Goal: Book appointment/travel/reservation

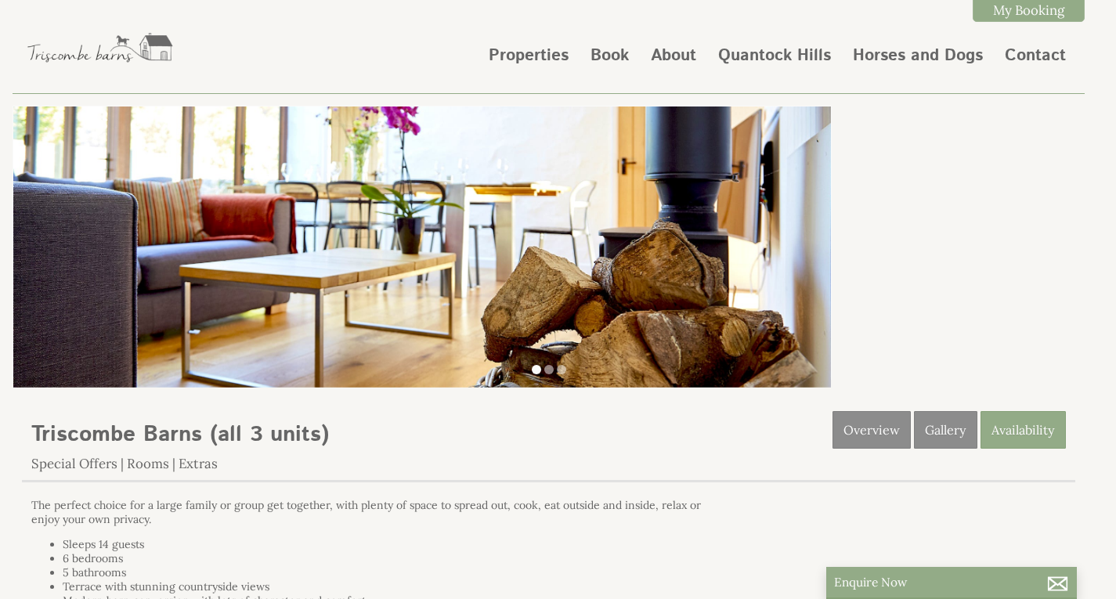
scroll to position [157, 0]
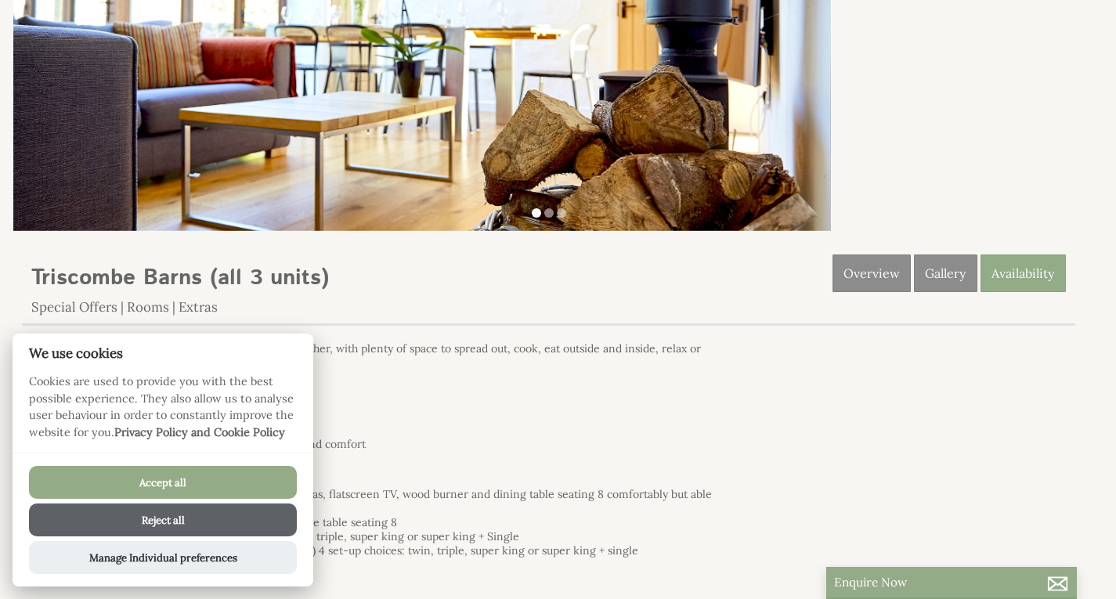
click at [195, 486] on button "Accept all" at bounding box center [163, 482] width 268 height 33
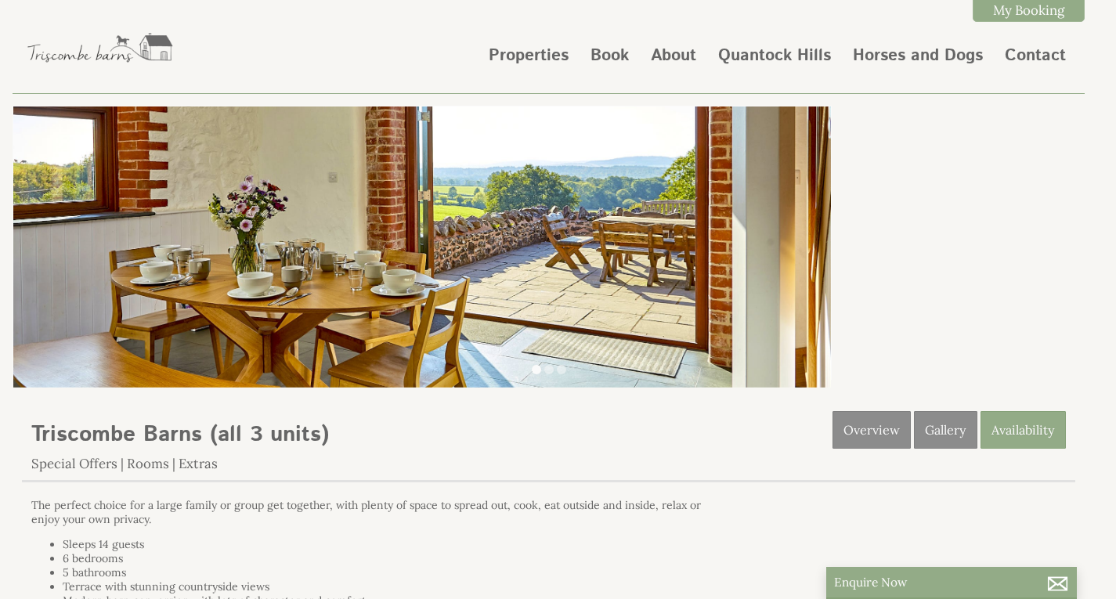
scroll to position [157, 0]
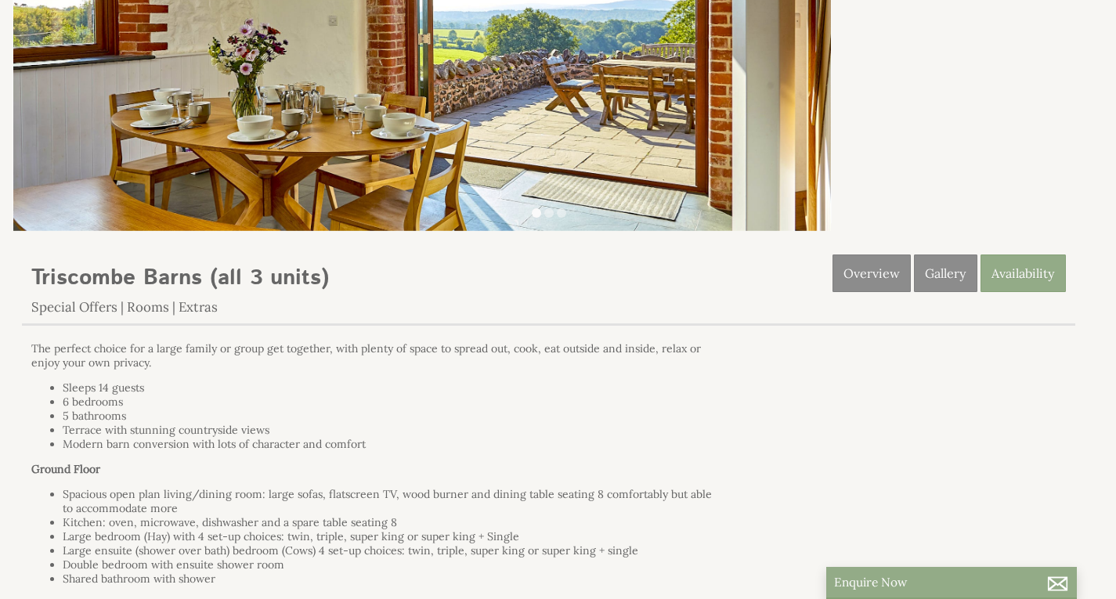
click at [606, 438] on li "Modern barn conversion with lots of character and comfort" at bounding box center [389, 444] width 653 height 14
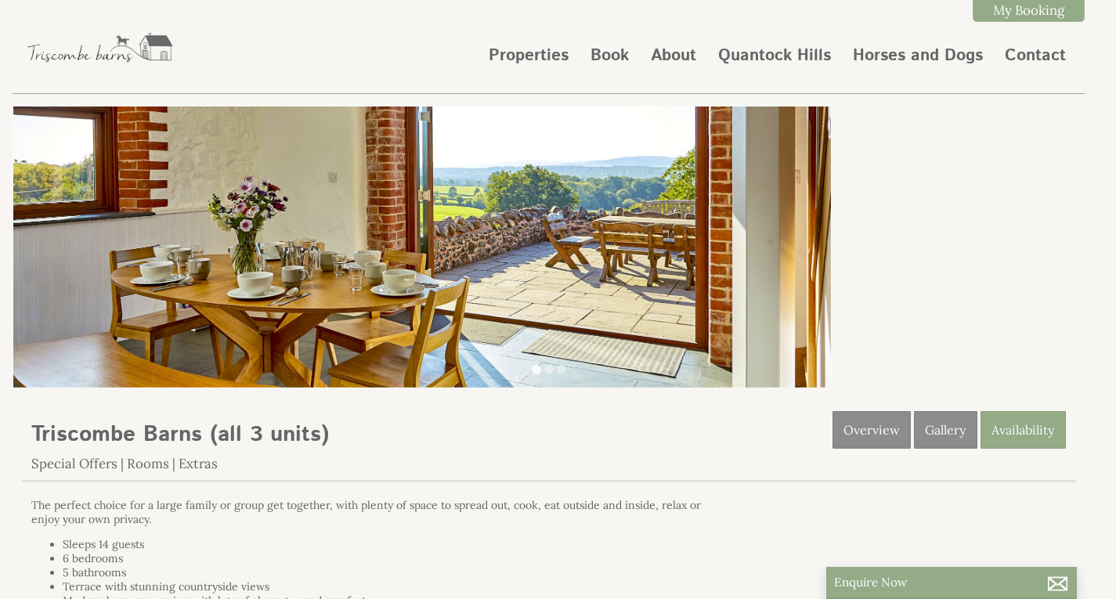
click at [635, 443] on div "Properties Triscombe Barns (all 3 units) Overview Gallery Availability Special …" at bounding box center [549, 446] width 1054 height 71
drag, startPoint x: 638, startPoint y: 445, endPoint x: 646, endPoint y: 441, distance: 8.1
click at [639, 445] on div "Properties Triscombe Barns (all 3 units) Overview Gallery Availability Special …" at bounding box center [549, 446] width 1054 height 71
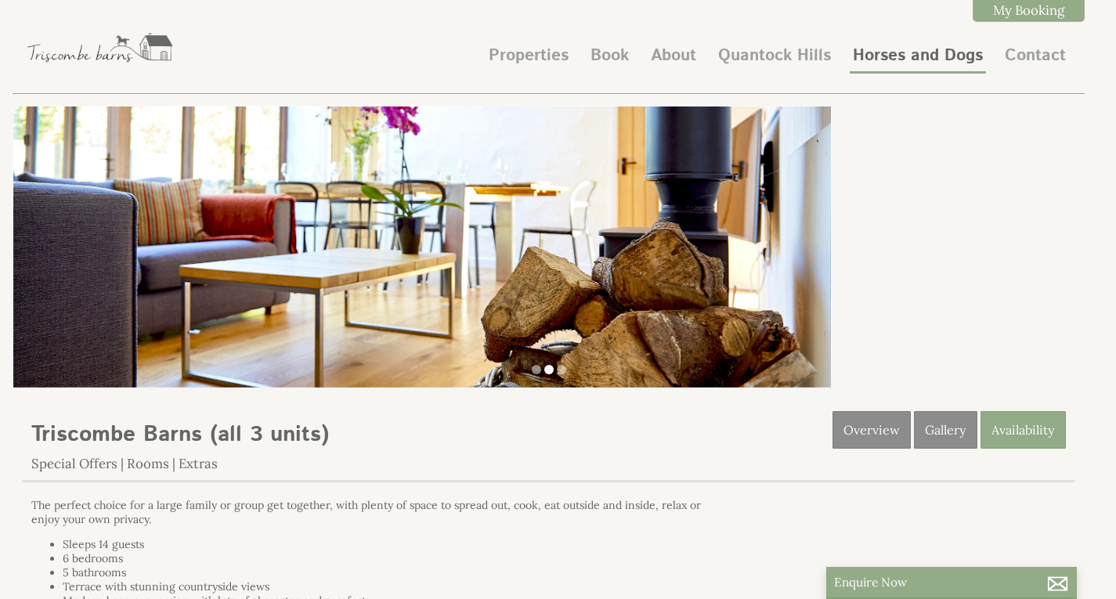
click at [887, 54] on link "Horses and Dogs" at bounding box center [918, 56] width 130 height 24
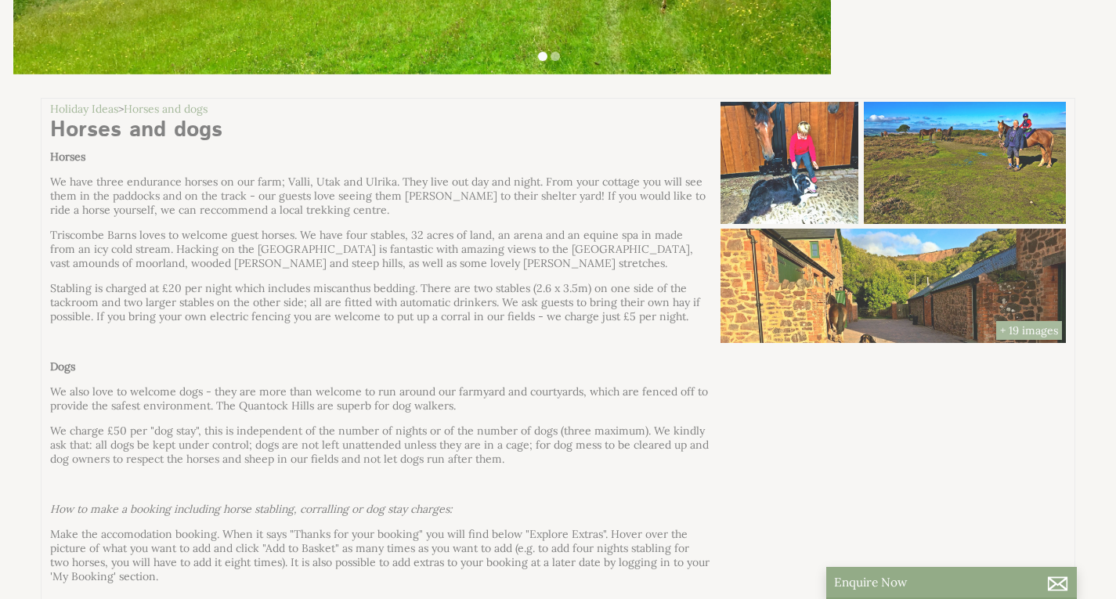
click at [994, 320] on li "Triscombe Barns (all 3 units) Check Availability More Info Triscombe Barns (all…" at bounding box center [558, 455] width 1035 height 715
click at [1007, 324] on li "Triscombe Barns (all 3 units) Check Availability More Info Triscombe Barns (all…" at bounding box center [558, 455] width 1035 height 715
click at [969, 292] on li "Triscombe Barns (all 3 units) Check Availability More Info Triscombe Barns (all…" at bounding box center [558, 455] width 1035 height 715
click at [979, 299] on li "Triscombe Barns (all 3 units) Check Availability More Info Triscombe Barns (all…" at bounding box center [558, 455] width 1035 height 715
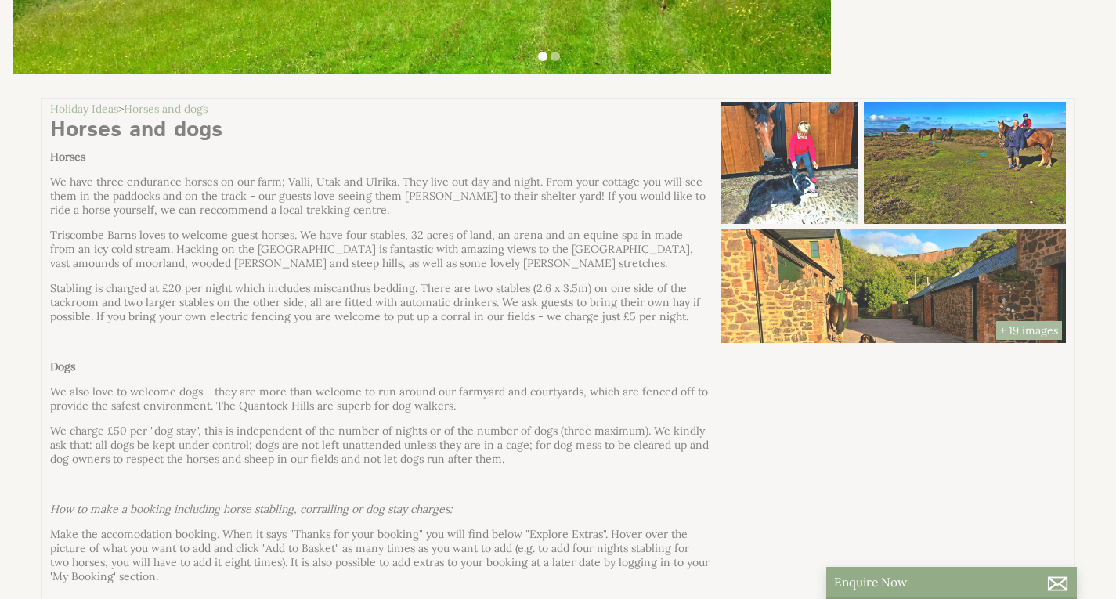
click at [994, 324] on li "Triscombe Barns (all 3 units) Check Availability More Info Triscombe Barns (all…" at bounding box center [558, 455] width 1035 height 715
click at [1012, 327] on li "Triscombe Barns (all 3 units) Check Availability More Info Triscombe Barns (all…" at bounding box center [558, 455] width 1035 height 715
click at [891, 280] on li "Triscombe Barns (all 3 units) Check Availability More Info Triscombe Barns (all…" at bounding box center [558, 455] width 1035 height 715
click at [578, 356] on li "Triscombe Barns (all 3 units) Check Availability More Info Triscombe Barns (all…" at bounding box center [558, 455] width 1035 height 715
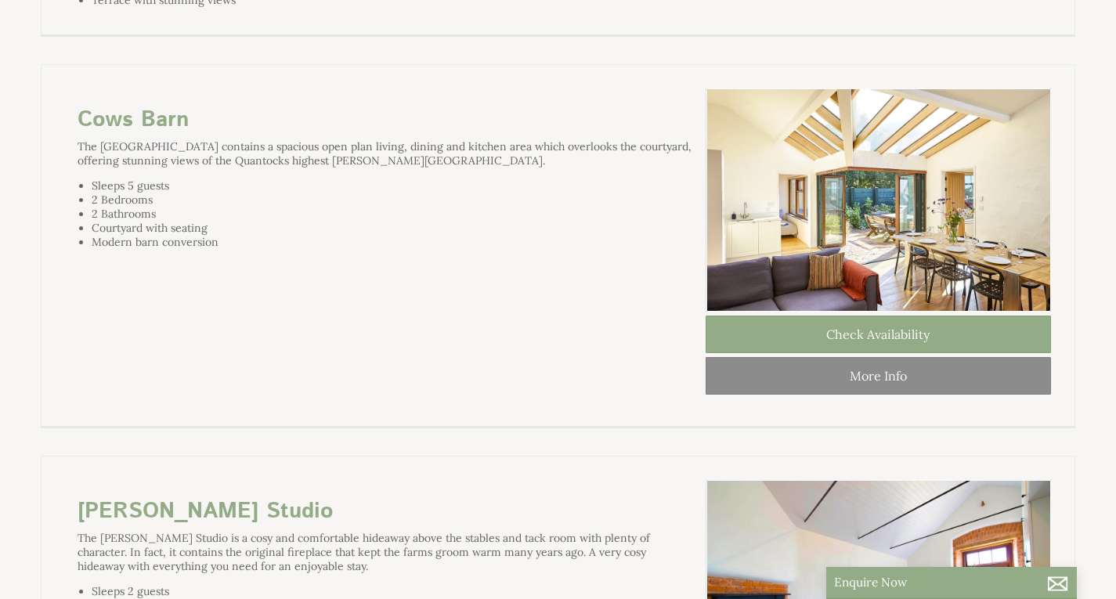
scroll to position [1488, 0]
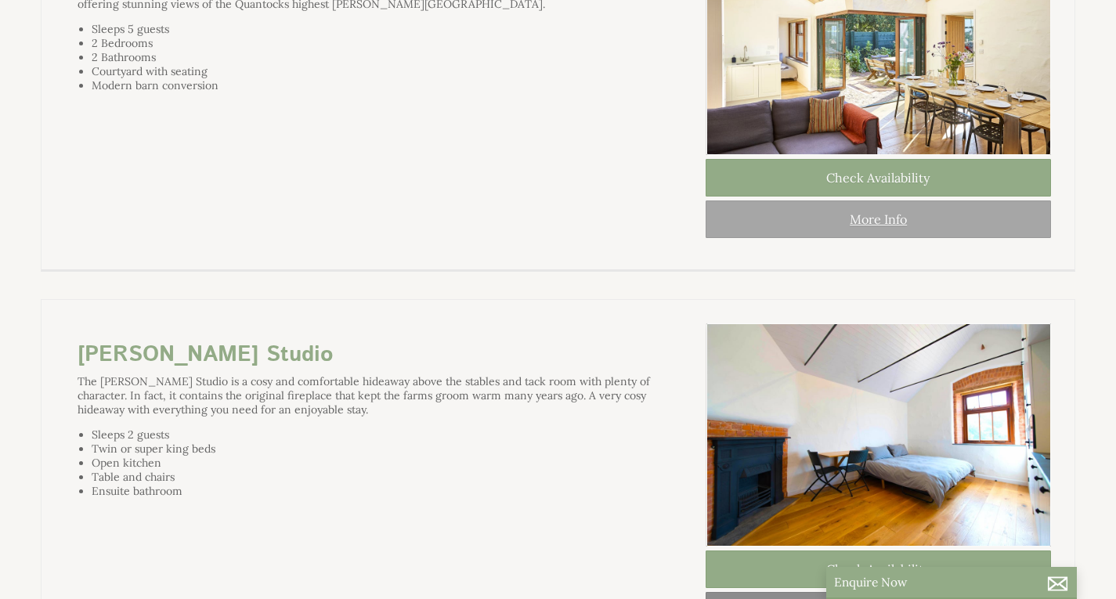
click at [945, 238] on link "More Info" at bounding box center [878, 220] width 345 height 38
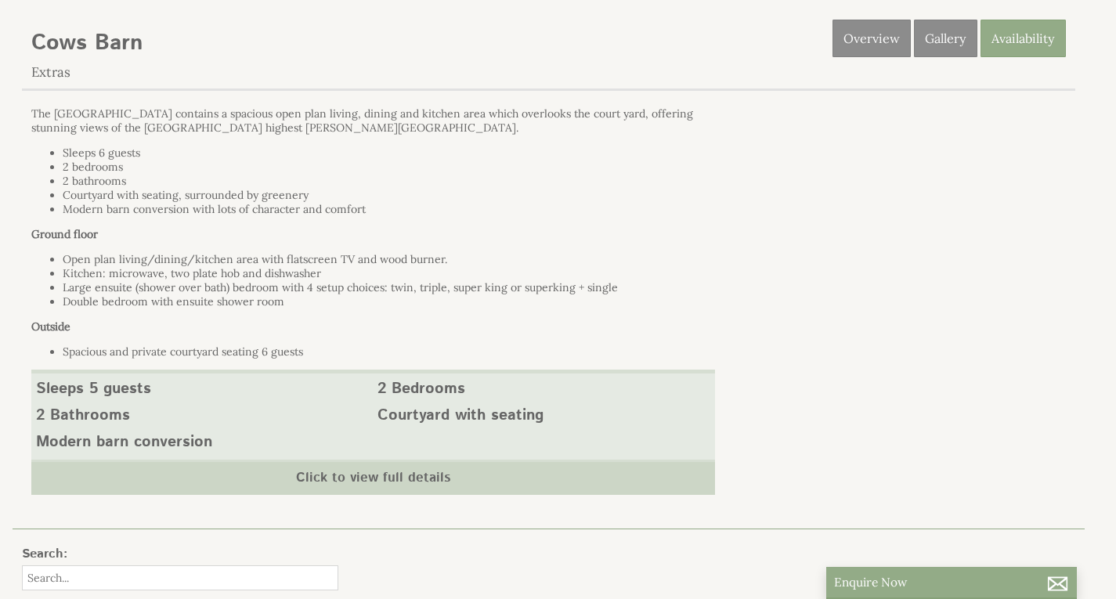
scroll to position [470, 0]
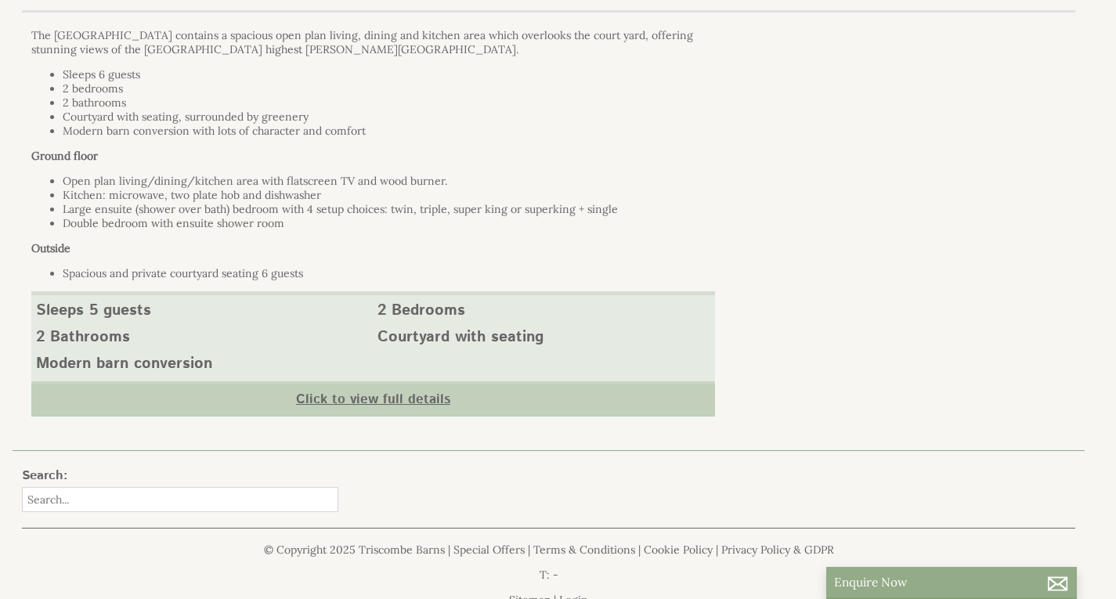
click at [378, 399] on link "Click to view full details" at bounding box center [373, 399] width 684 height 35
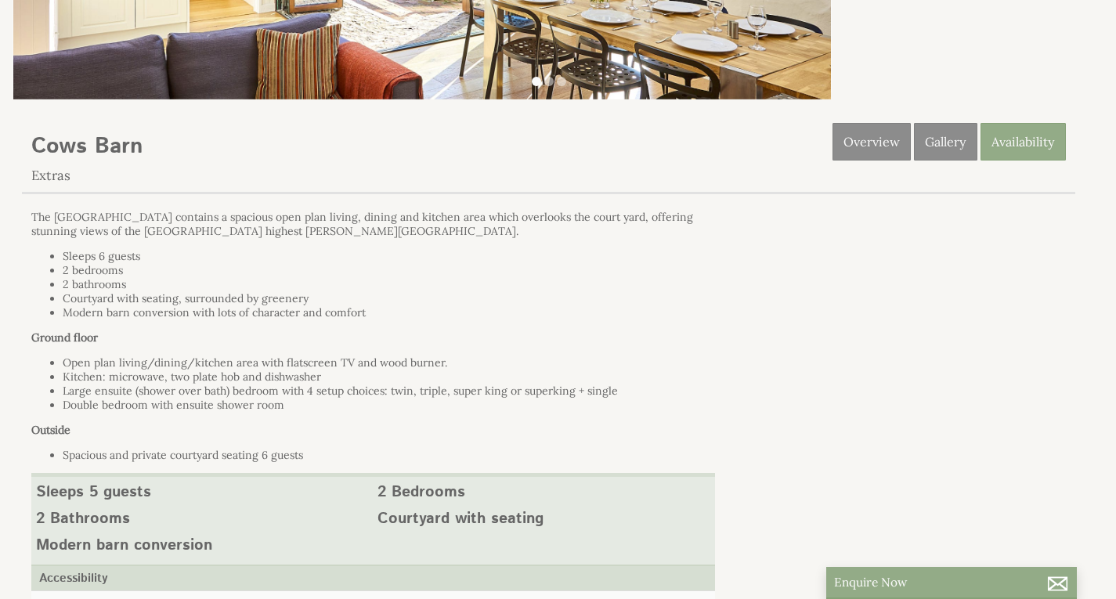
scroll to position [0, 0]
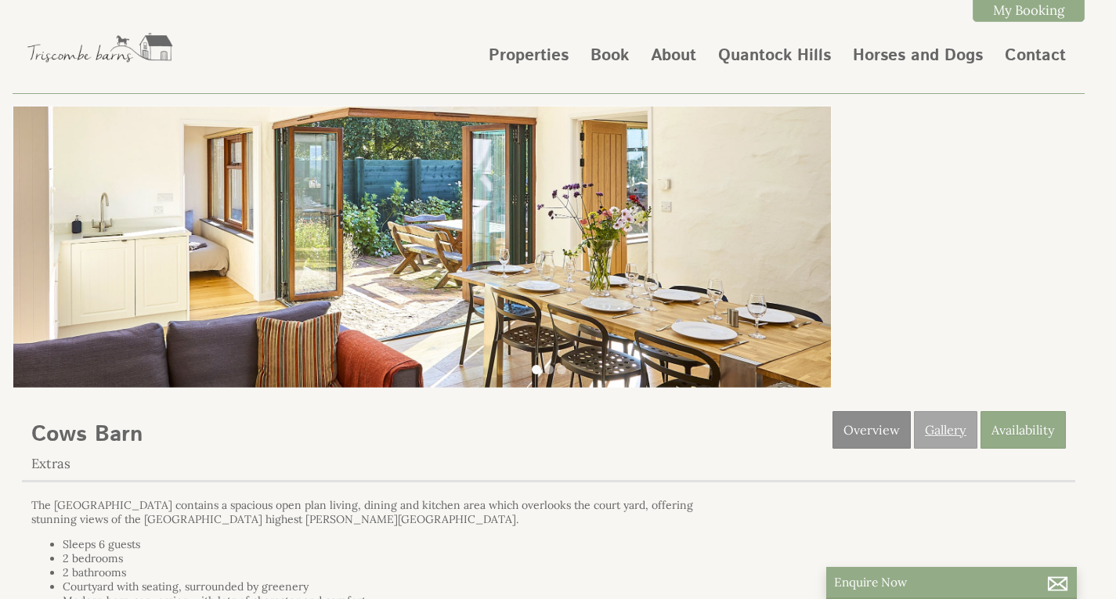
click at [950, 428] on link "Gallery" at bounding box center [945, 430] width 63 height 38
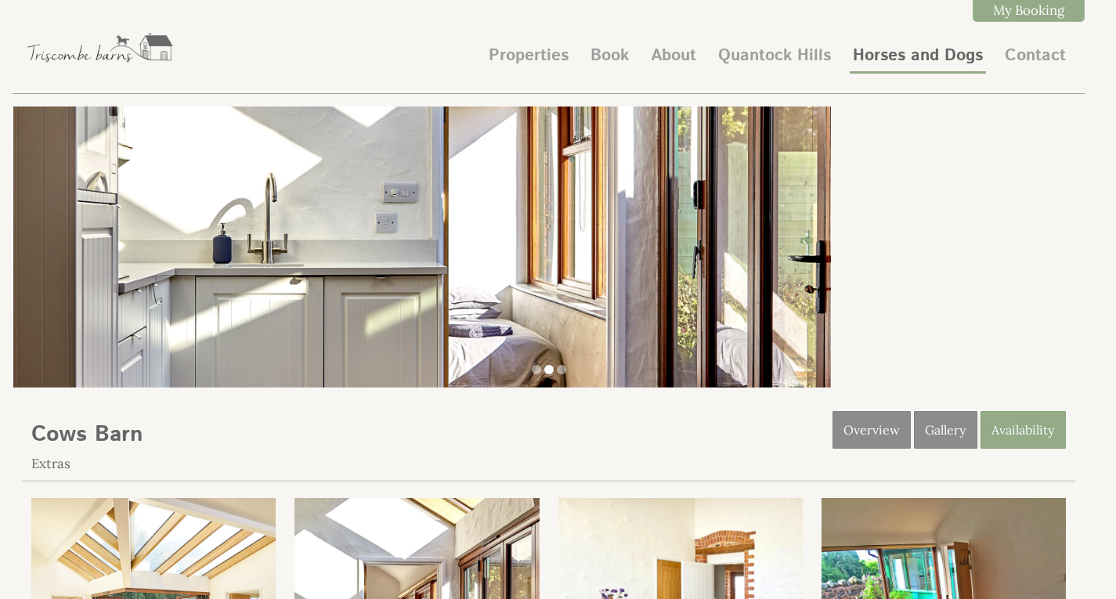
click at [891, 59] on link "Horses and Dogs" at bounding box center [918, 56] width 130 height 24
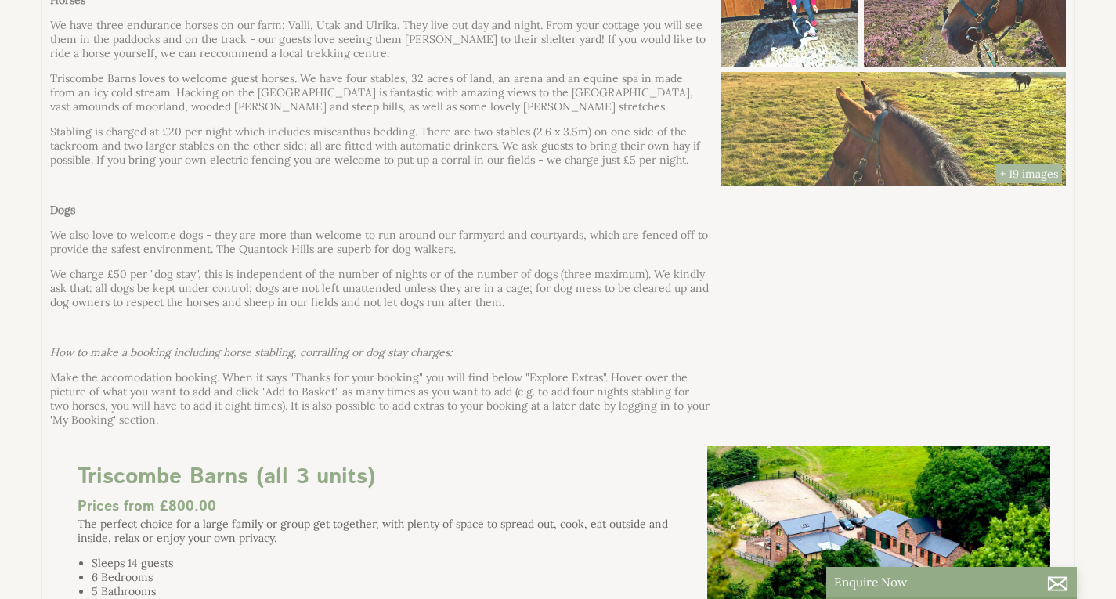
click at [626, 340] on li "Triscombe Barns (all 3 units) Check Availability More Info Triscombe Barns (all…" at bounding box center [558, 363] width 1035 height 844
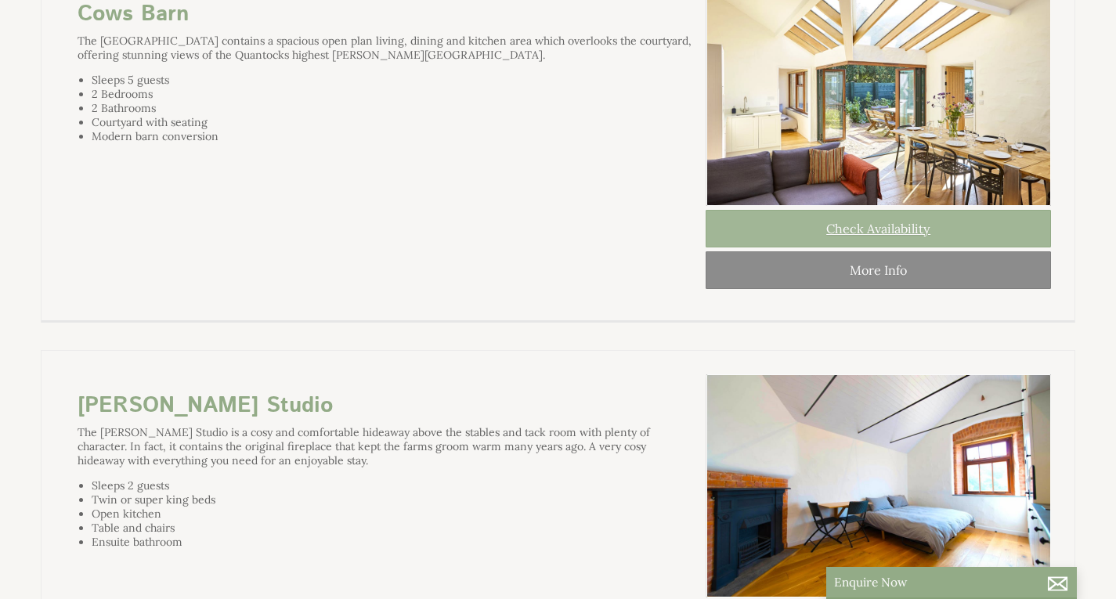
click at [895, 248] on link "Check Availability" at bounding box center [878, 229] width 345 height 38
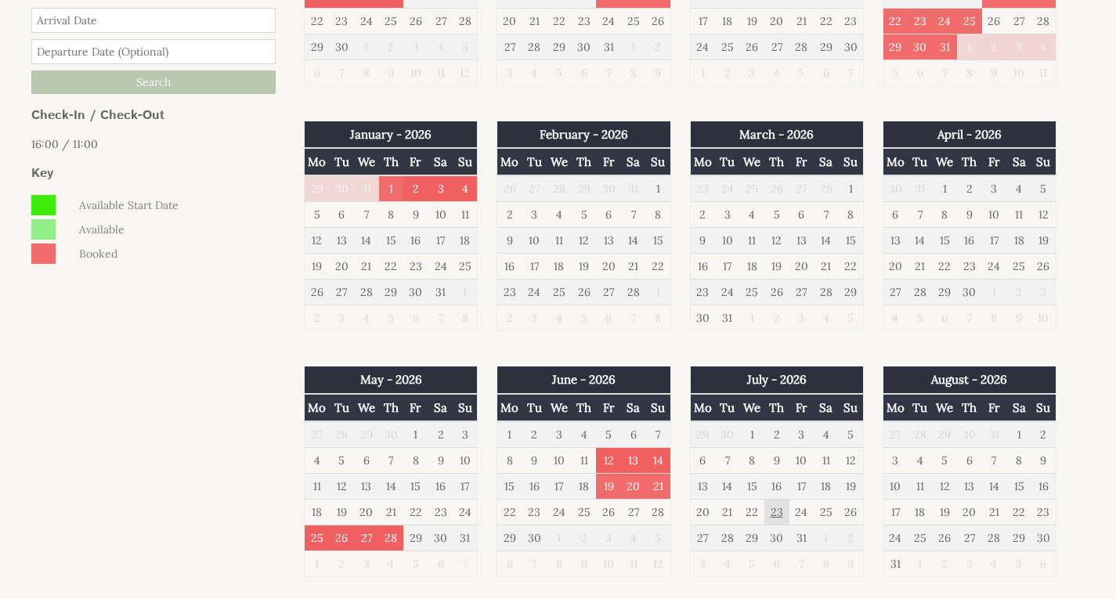
scroll to position [705, 0]
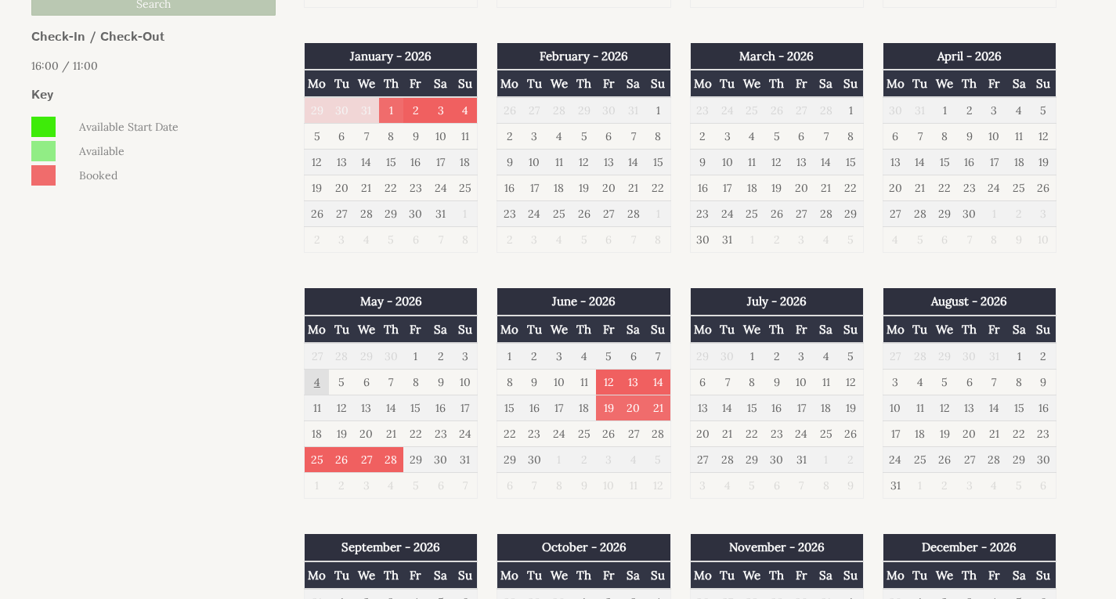
click at [324, 392] on td "4" at bounding box center [317, 383] width 25 height 26
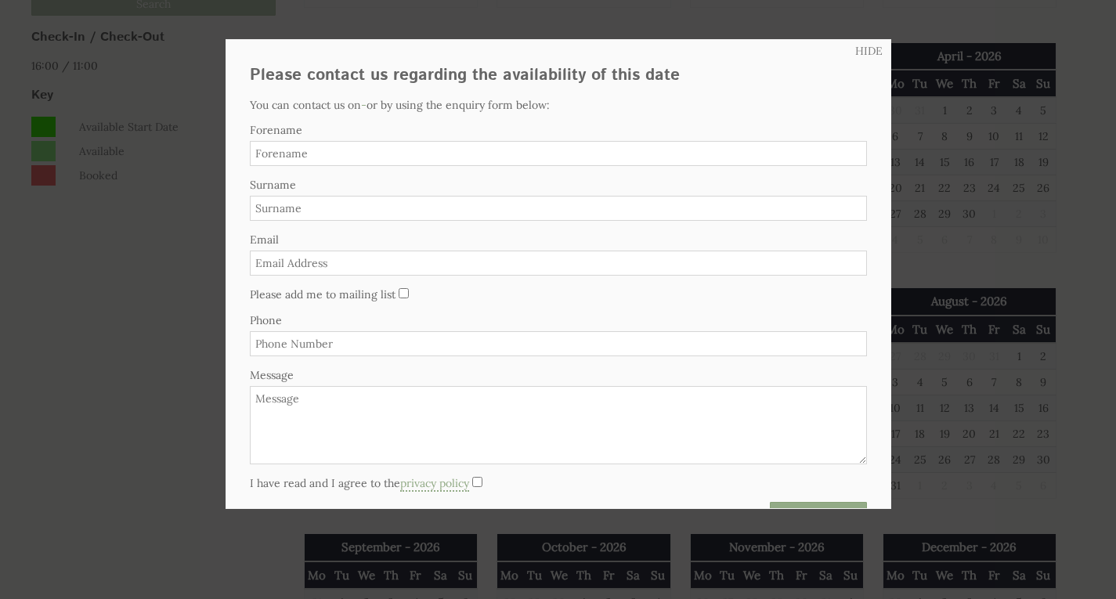
click at [152, 473] on div at bounding box center [558, 299] width 1116 height 599
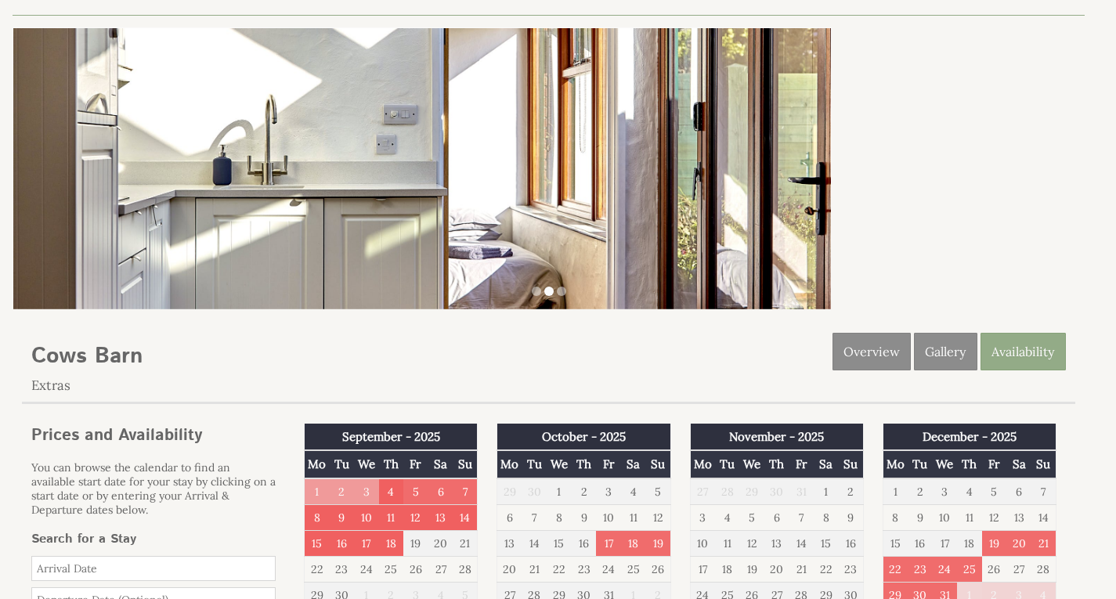
scroll to position [0, 0]
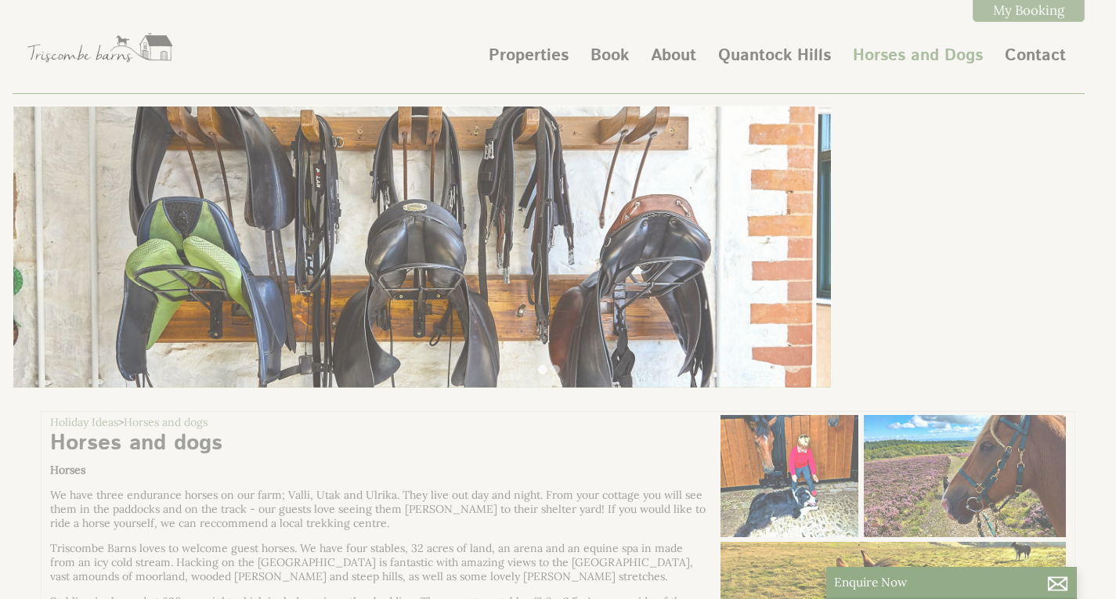
scroll to position [1567, 0]
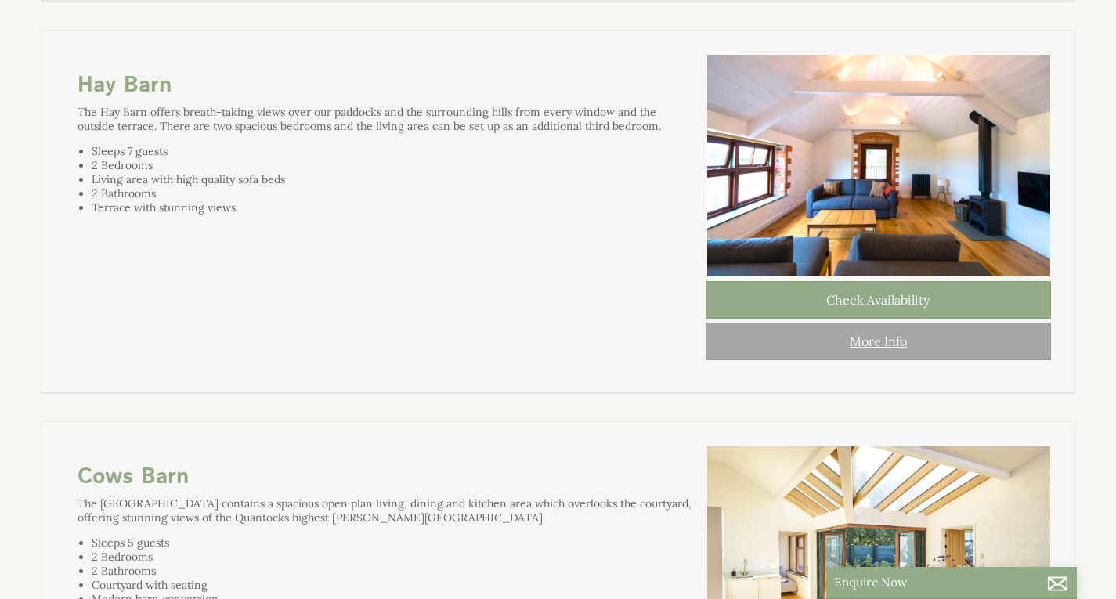
click at [852, 360] on link "More Info" at bounding box center [878, 342] width 345 height 38
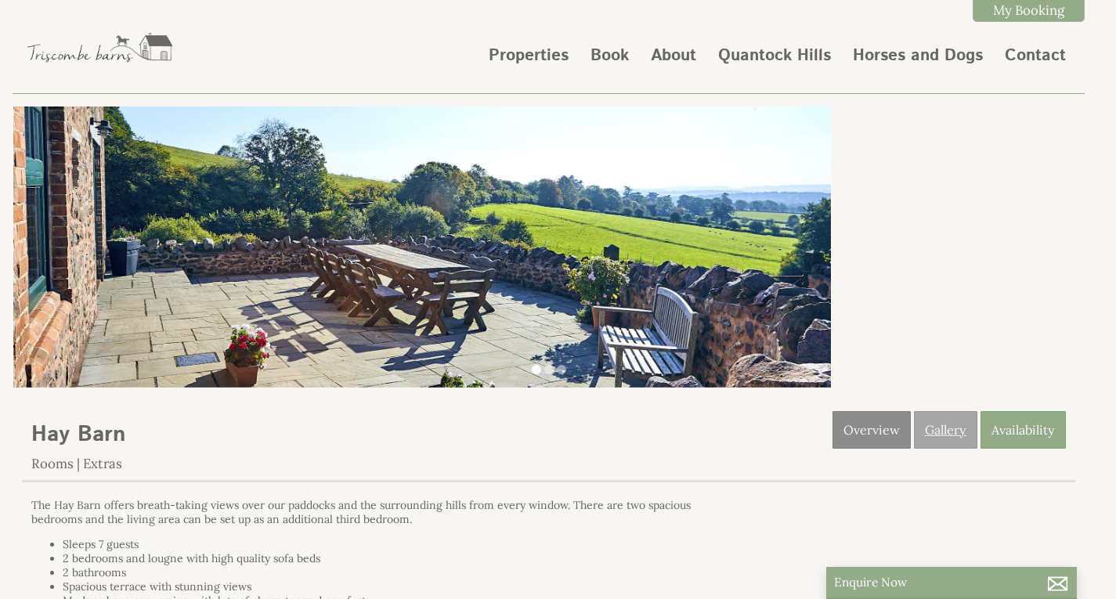
drag, startPoint x: 960, startPoint y: 432, endPoint x: 949, endPoint y: 432, distance: 11.0
click at [960, 432] on link "Gallery" at bounding box center [945, 430] width 63 height 38
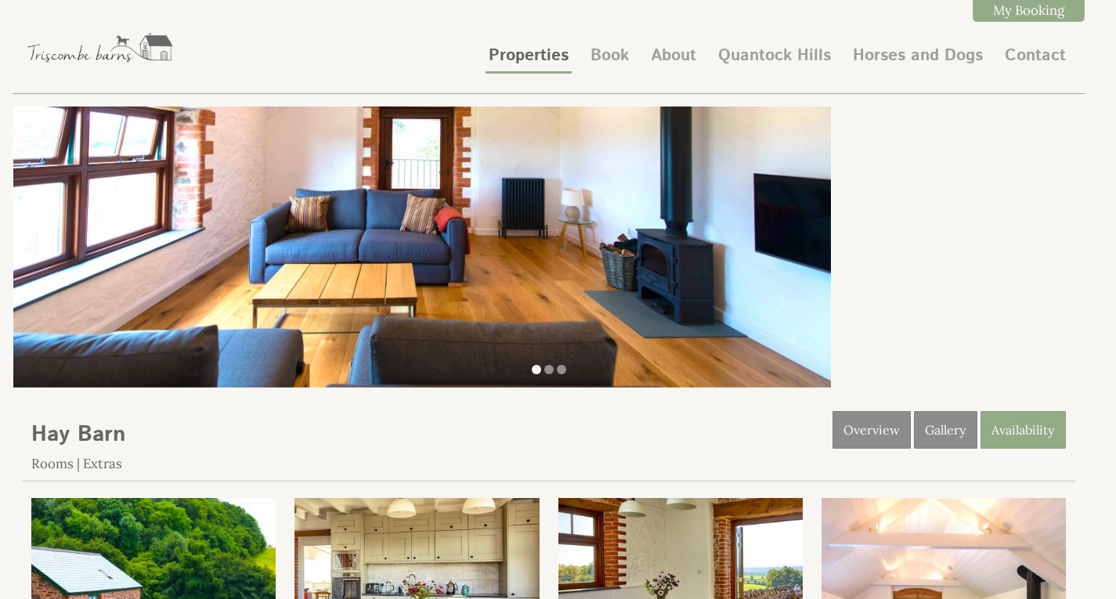
click at [532, 51] on link "Properties" at bounding box center [529, 56] width 80 height 24
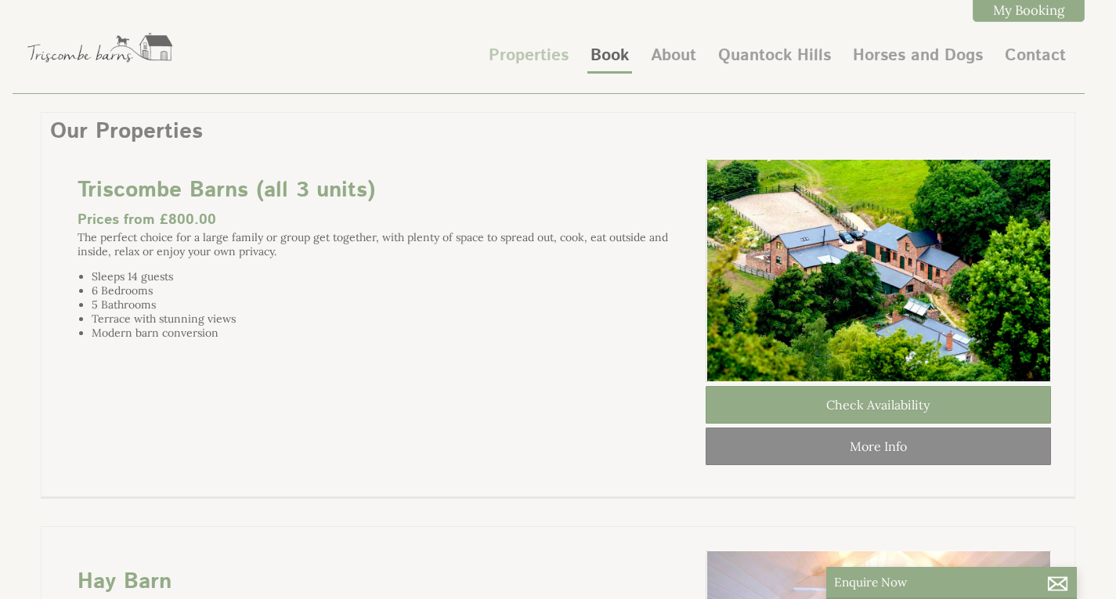
click at [607, 53] on link "Book" at bounding box center [610, 56] width 38 height 24
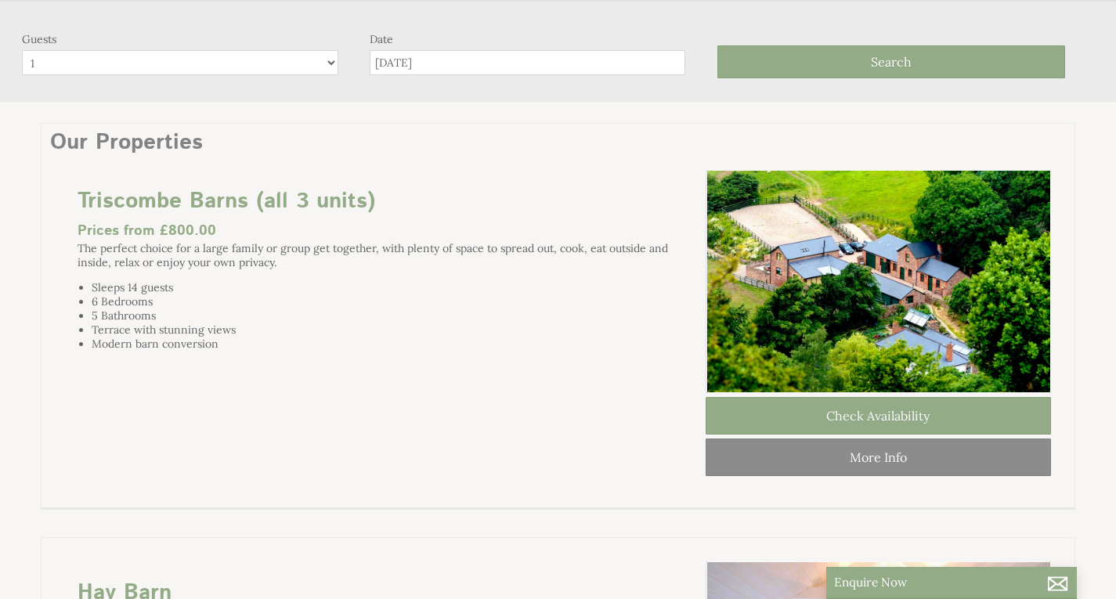
click at [272, 78] on div "Guests 1 2 3 4 5 6 7 8 9 10 11 12 13 14 Date [DATE] Search" at bounding box center [549, 59] width 1072 height 55
click at [326, 69] on select "1 2 3 4 5 6 7 8 9 10 11 12 13 14" at bounding box center [180, 62] width 316 height 25
select select "4"
click at [22, 50] on select "1 2 3 4 5 6 7 8 9 10 11 12 13 14" at bounding box center [180, 62] width 316 height 25
click at [456, 58] on input "[DATE]" at bounding box center [528, 62] width 316 height 25
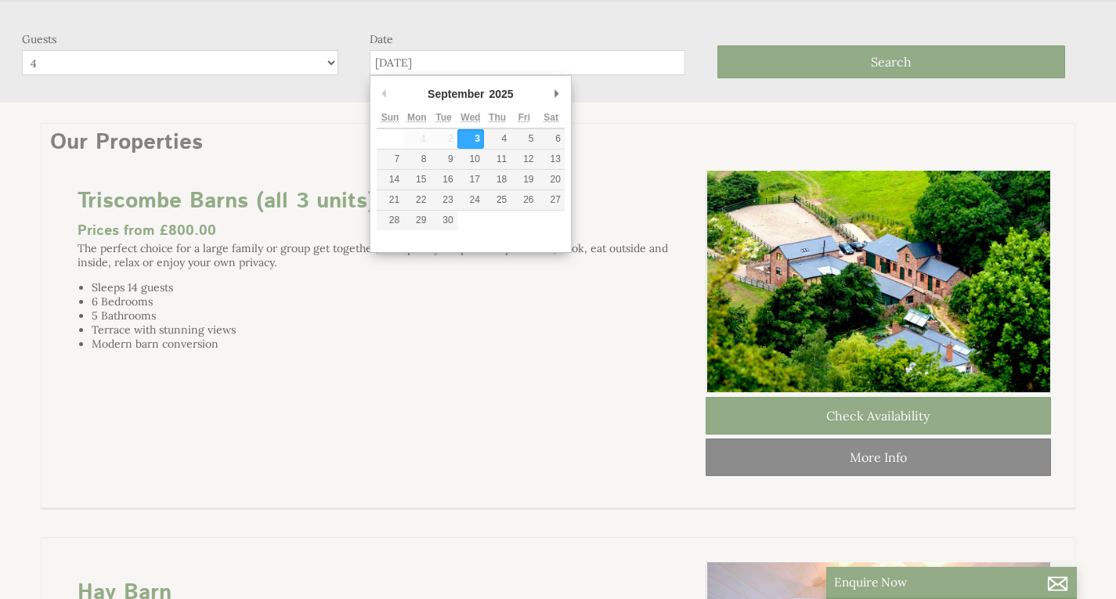
click at [569, 92] on div "September January February March April May June July August September October N…" at bounding box center [471, 164] width 202 height 178
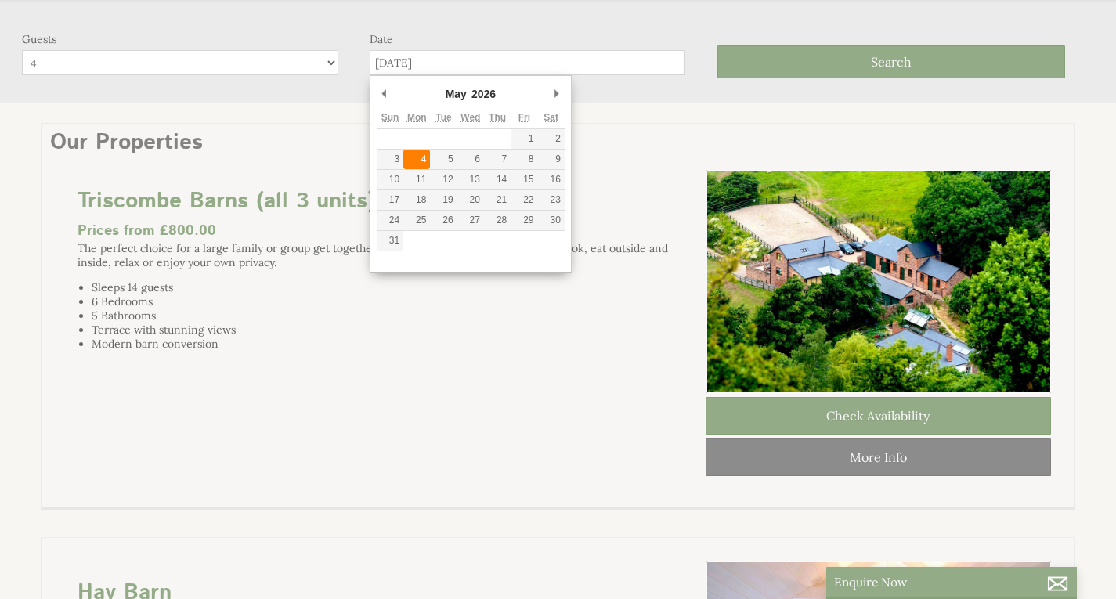
type input "[DATE]"
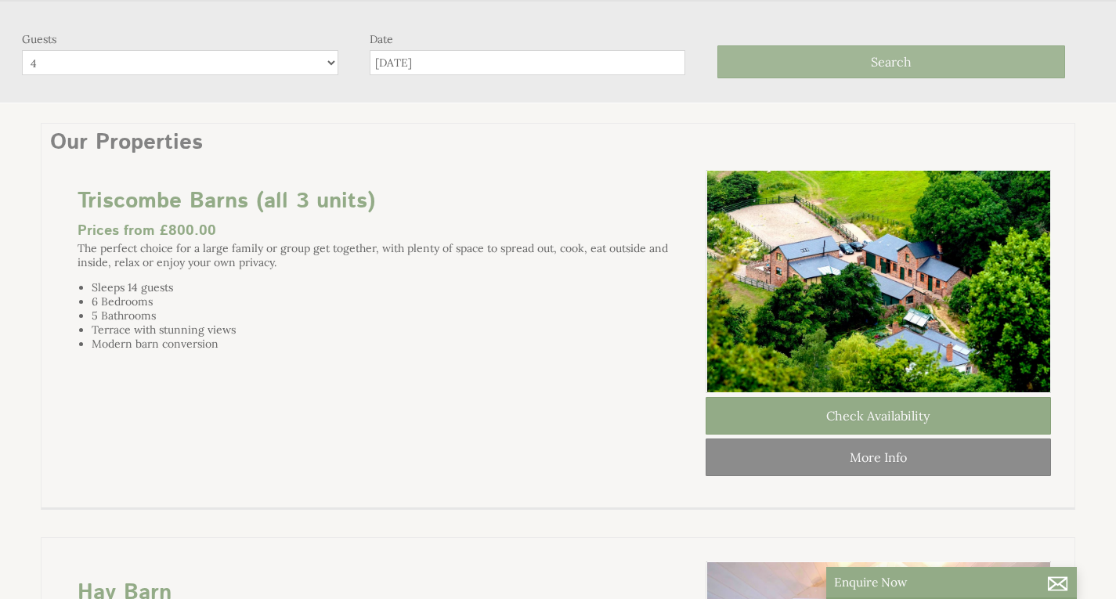
click at [852, 60] on button "Search" at bounding box center [892, 61] width 348 height 33
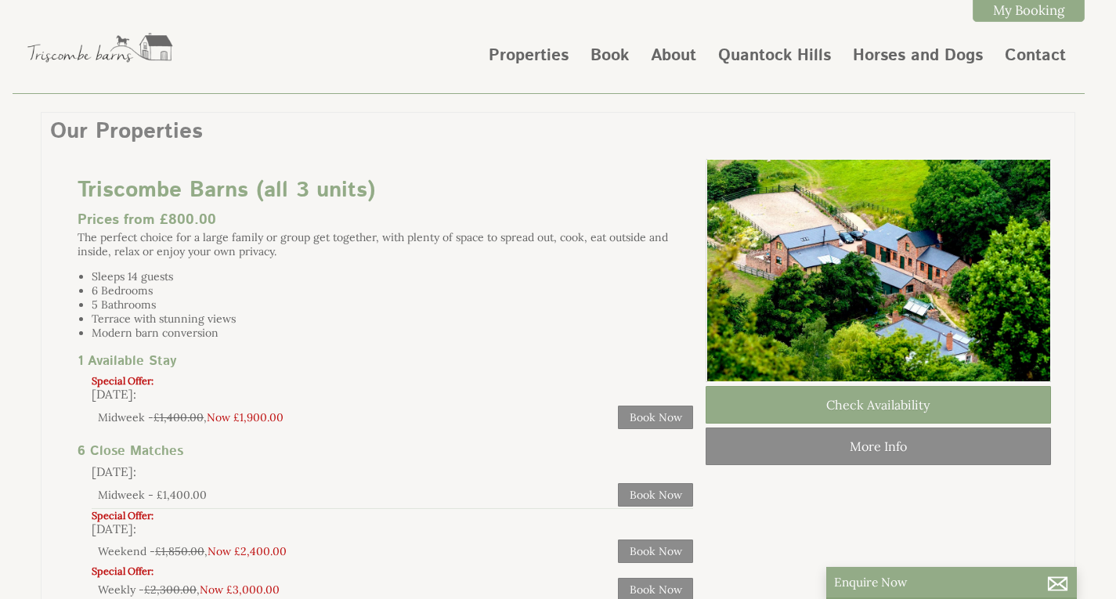
click at [502, 367] on h4 "1 Available Stay" at bounding box center [386, 363] width 616 height 23
click at [322, 184] on link "Triscombe Barns (all 3 units)" at bounding box center [227, 190] width 298 height 31
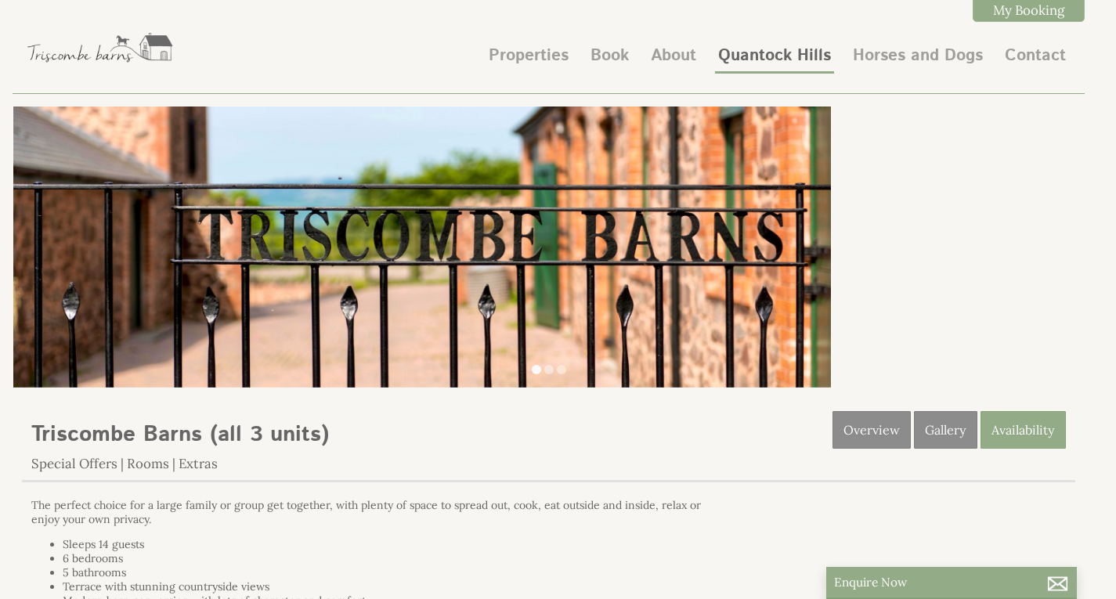
click at [734, 50] on link "Quantock Hills" at bounding box center [774, 56] width 113 height 24
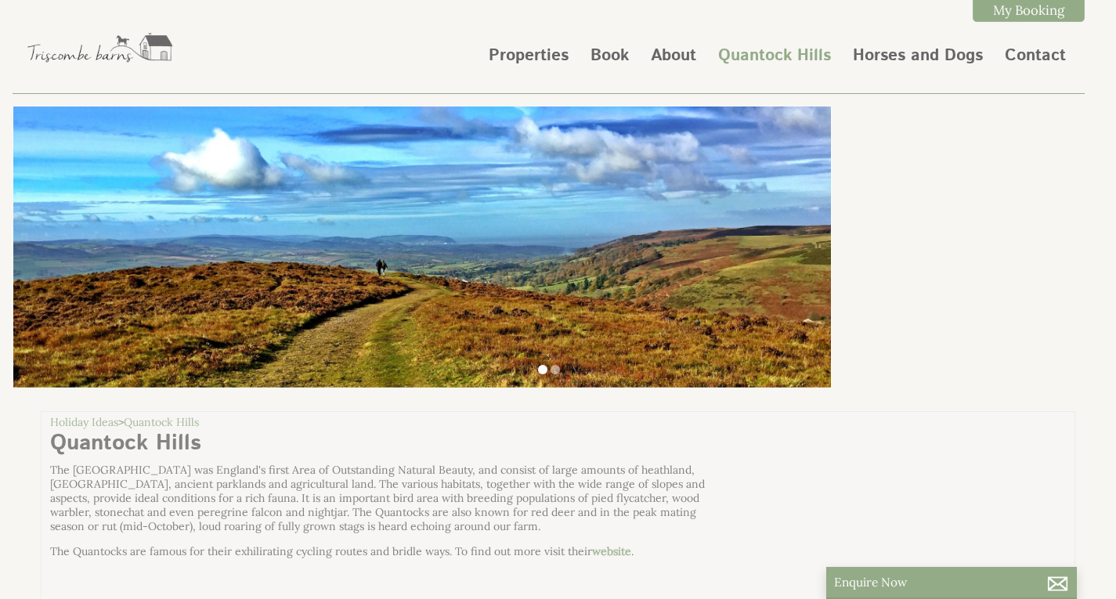
scroll to position [0, 14]
click at [790, 248] on img at bounding box center [422, 247] width 818 height 280
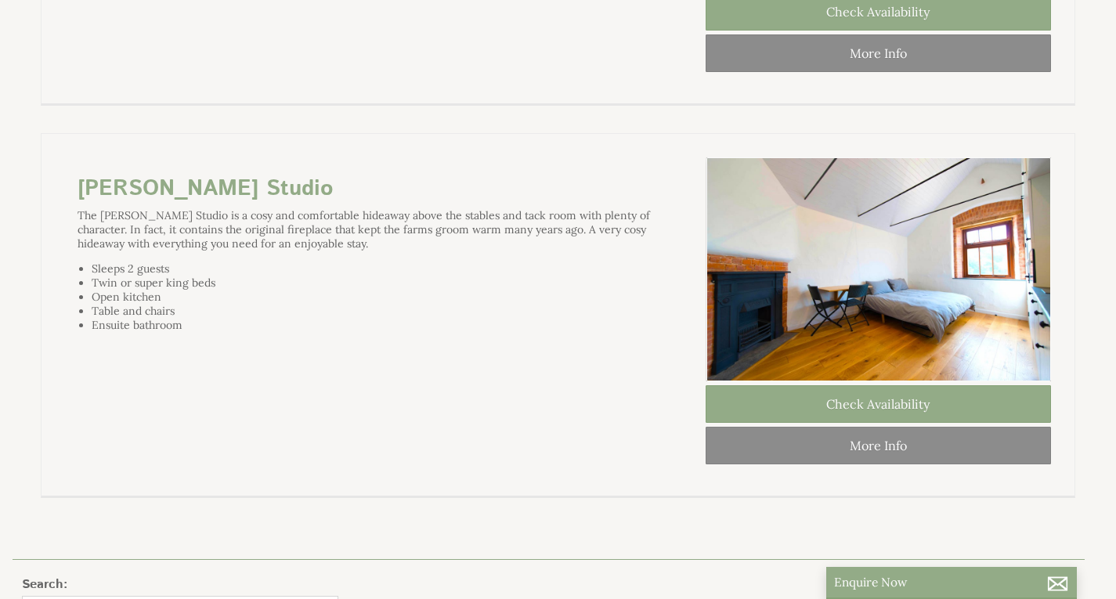
scroll to position [1723, 0]
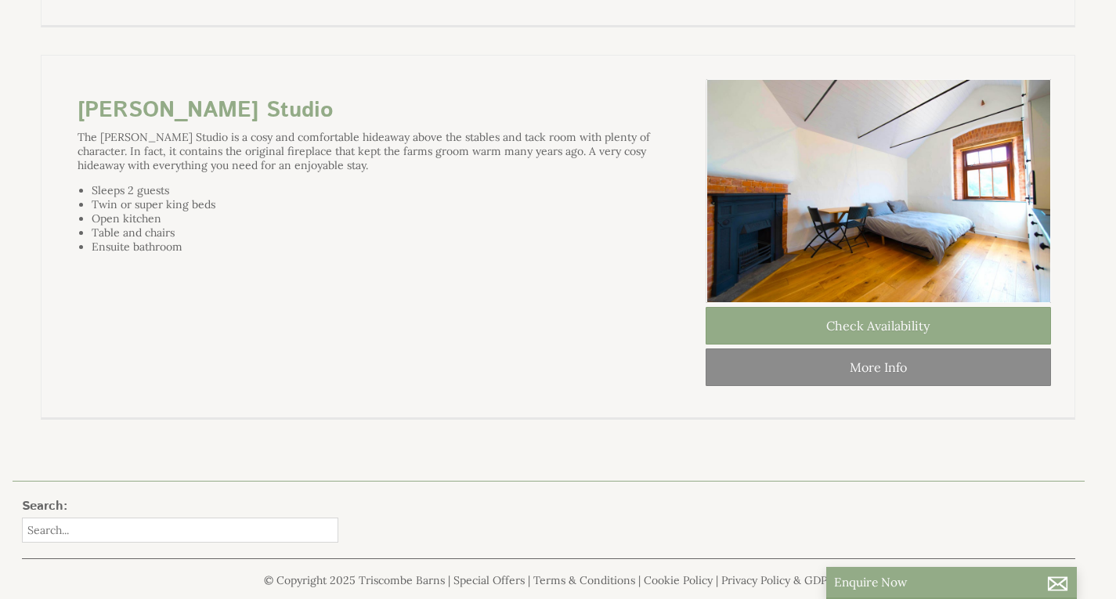
drag, startPoint x: 559, startPoint y: 396, endPoint x: 552, endPoint y: 391, distance: 8.5
click at [559, 389] on div at bounding box center [558, 234] width 986 height 310
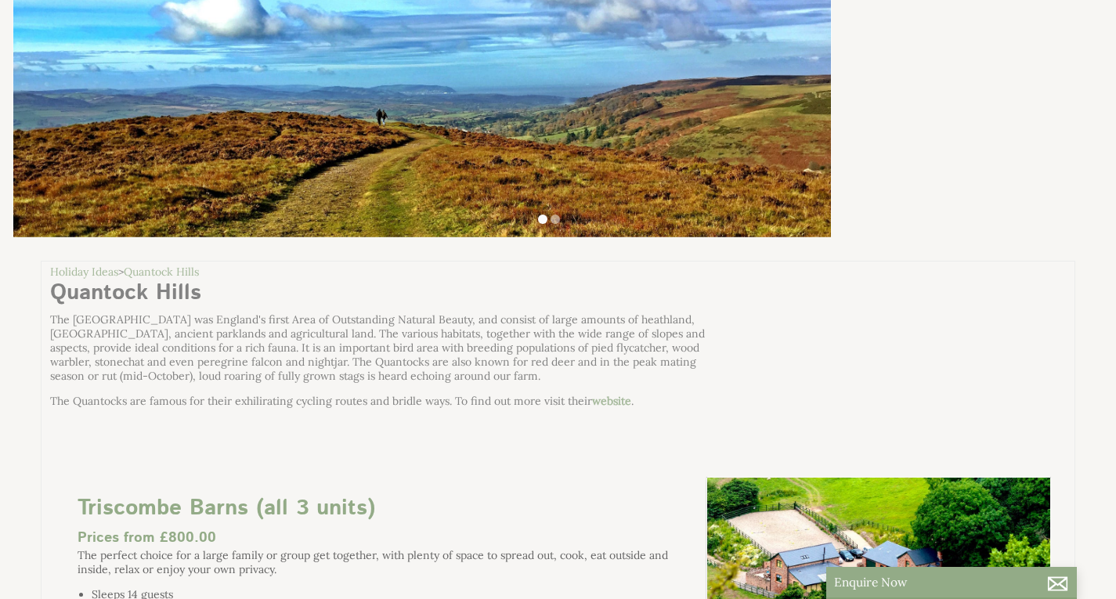
scroll to position [0, 0]
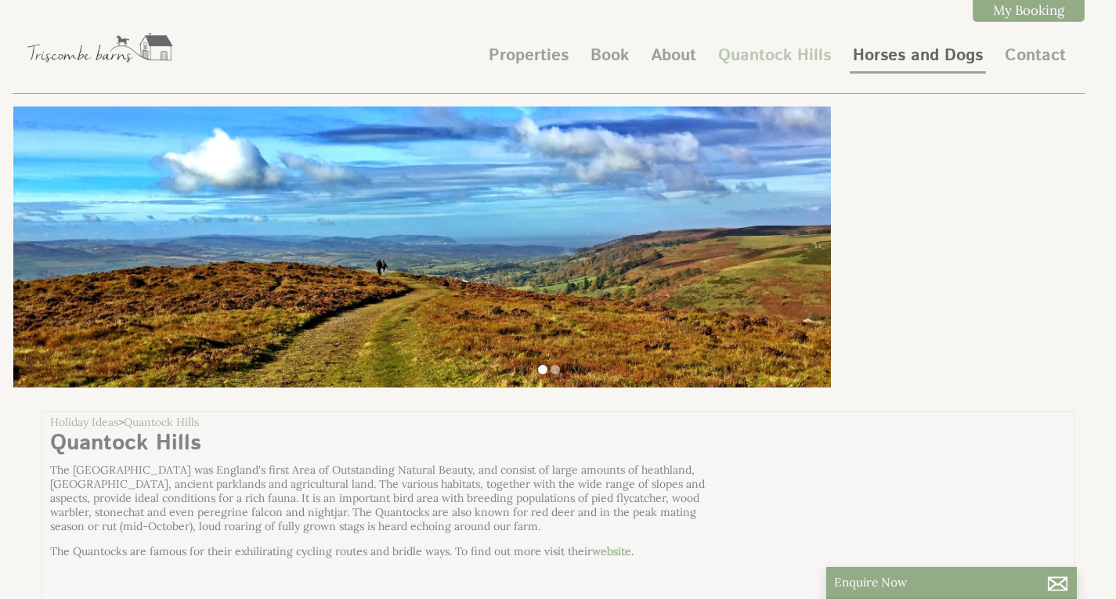
click at [930, 48] on link "Horses and Dogs" at bounding box center [918, 56] width 130 height 24
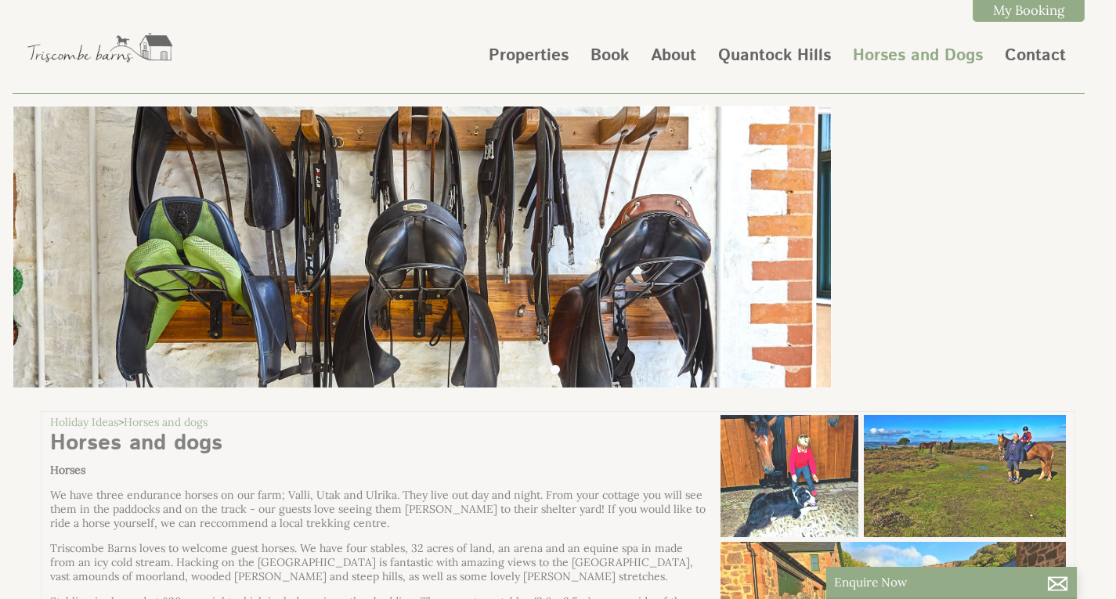
scroll to position [78, 0]
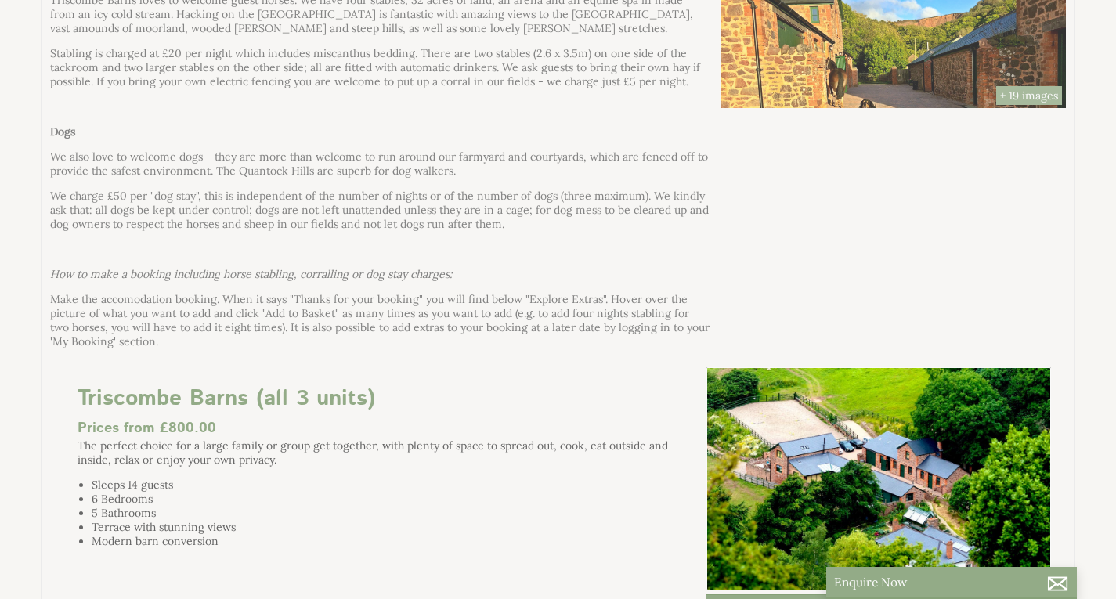
scroll to position [783, 0]
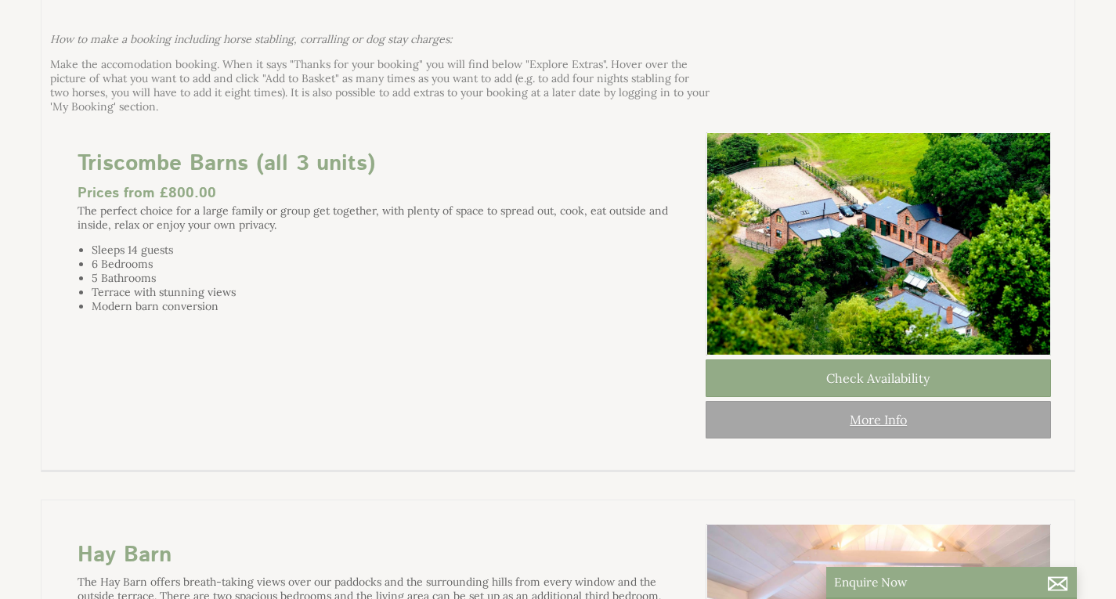
click at [831, 439] on link "More Info" at bounding box center [878, 420] width 345 height 38
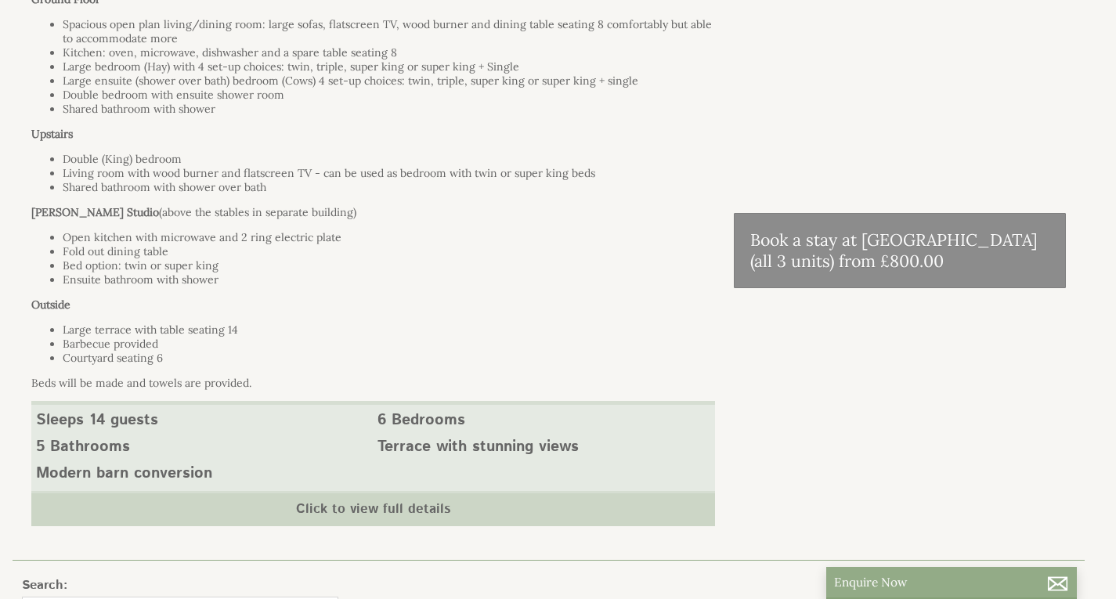
scroll to position [833, 0]
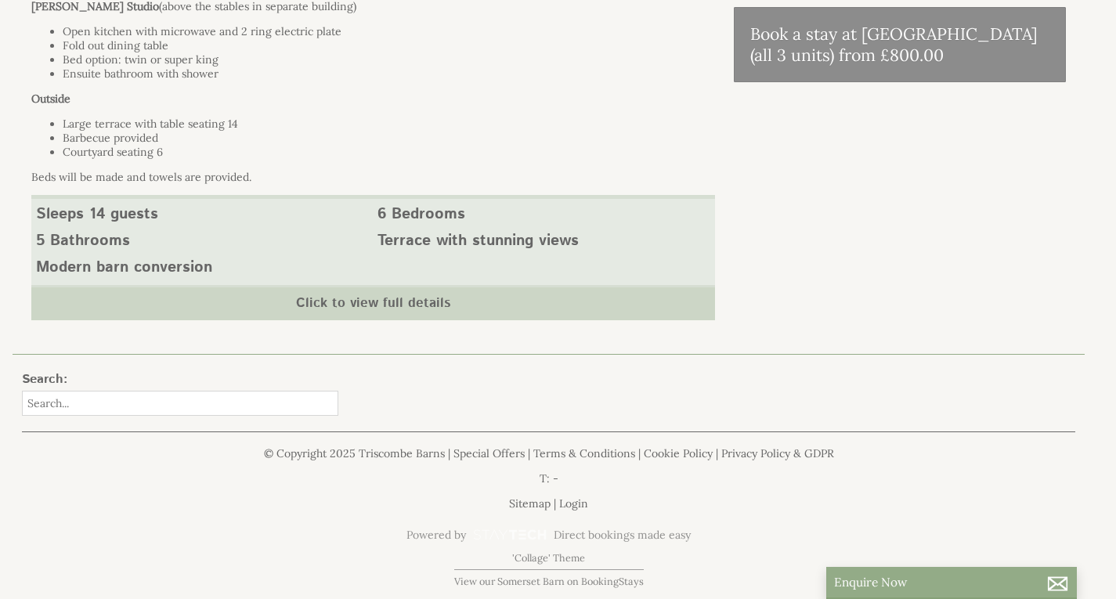
scroll to position [783, 0]
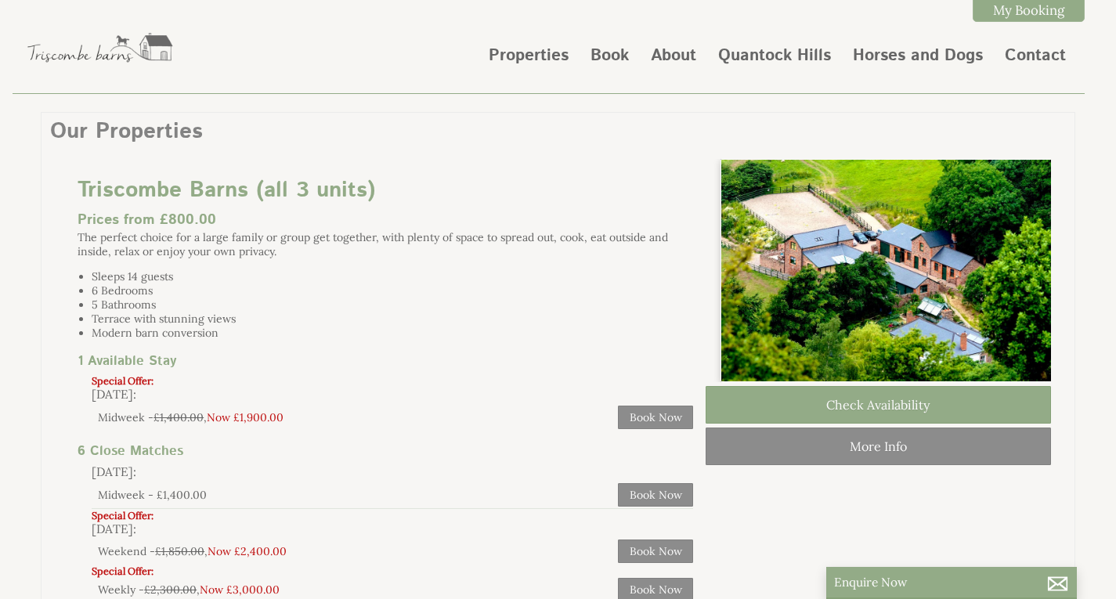
scroll to position [0, 14]
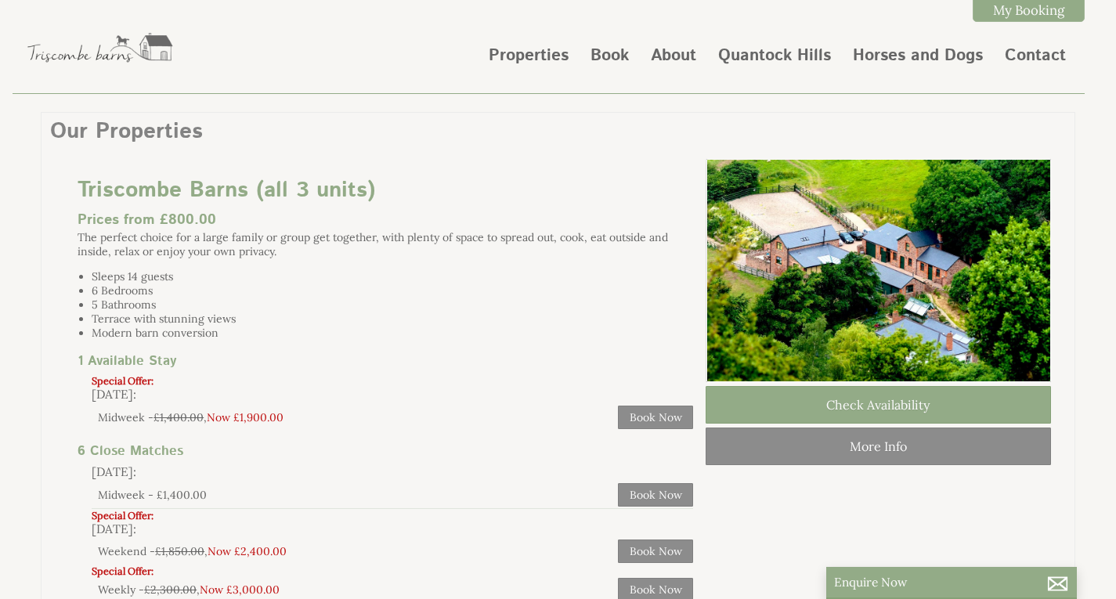
select select "4"
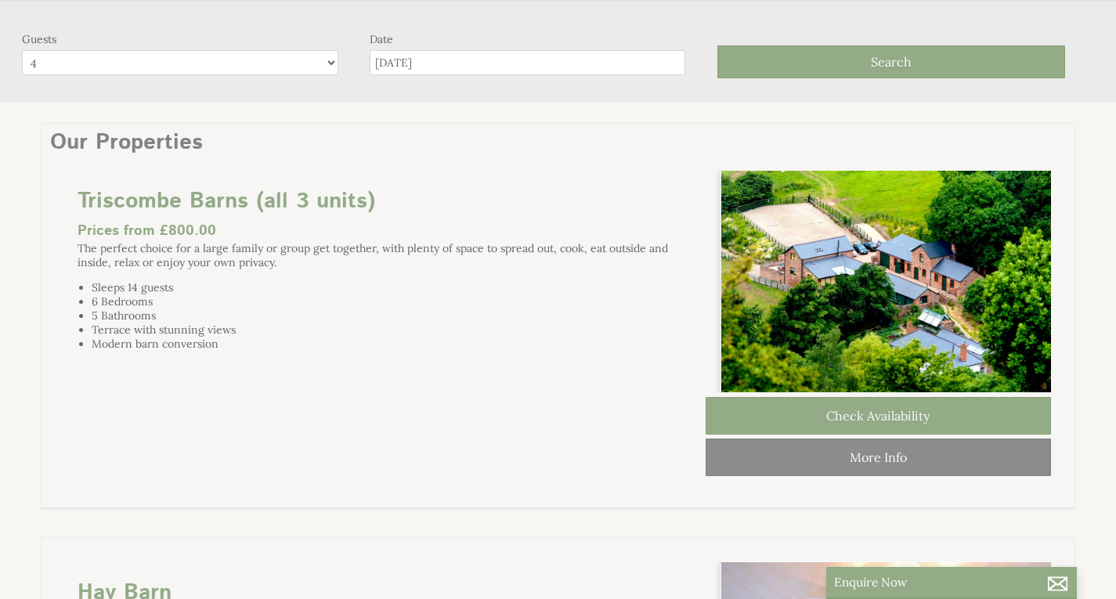
scroll to position [0, 14]
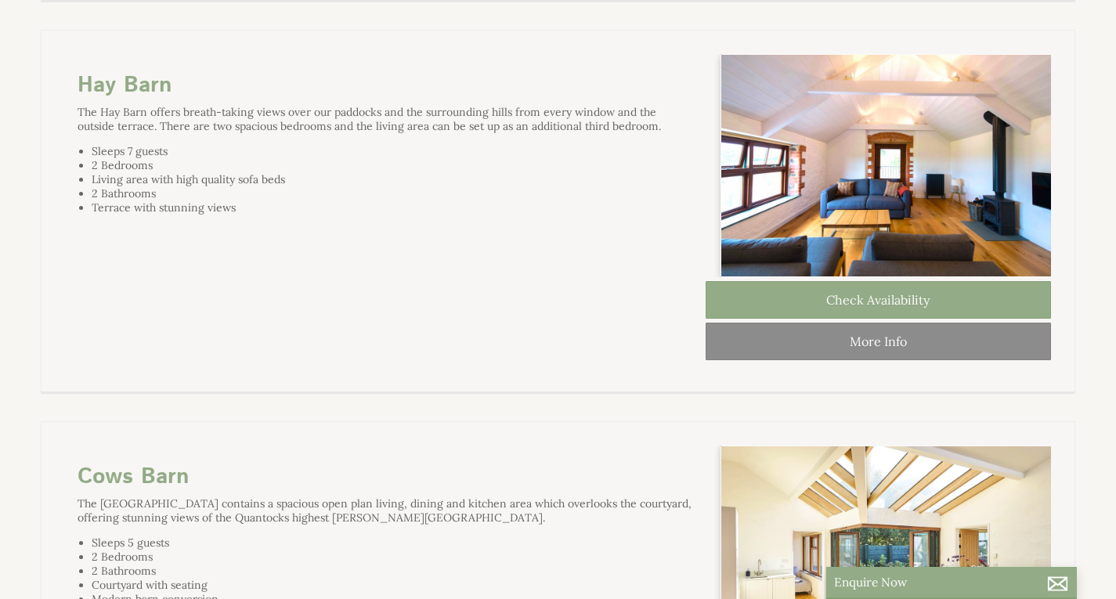
scroll to position [0, 14]
